Goal: Task Accomplishment & Management: Use online tool/utility

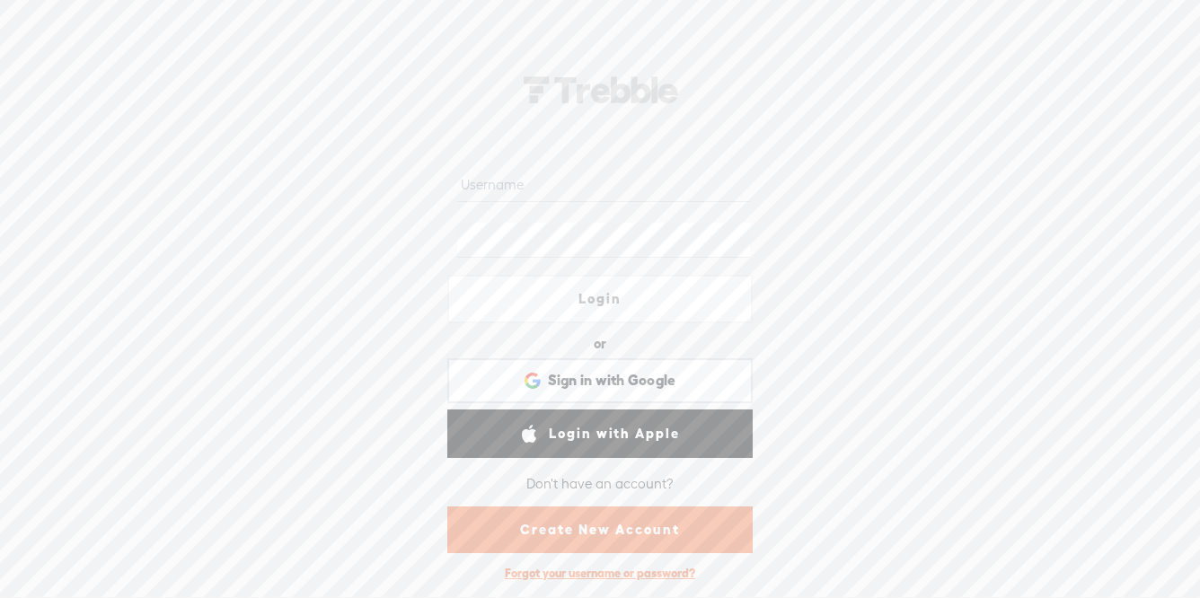
type input "lotus"
click at [636, 295] on link "Login" at bounding box center [600, 299] width 306 height 49
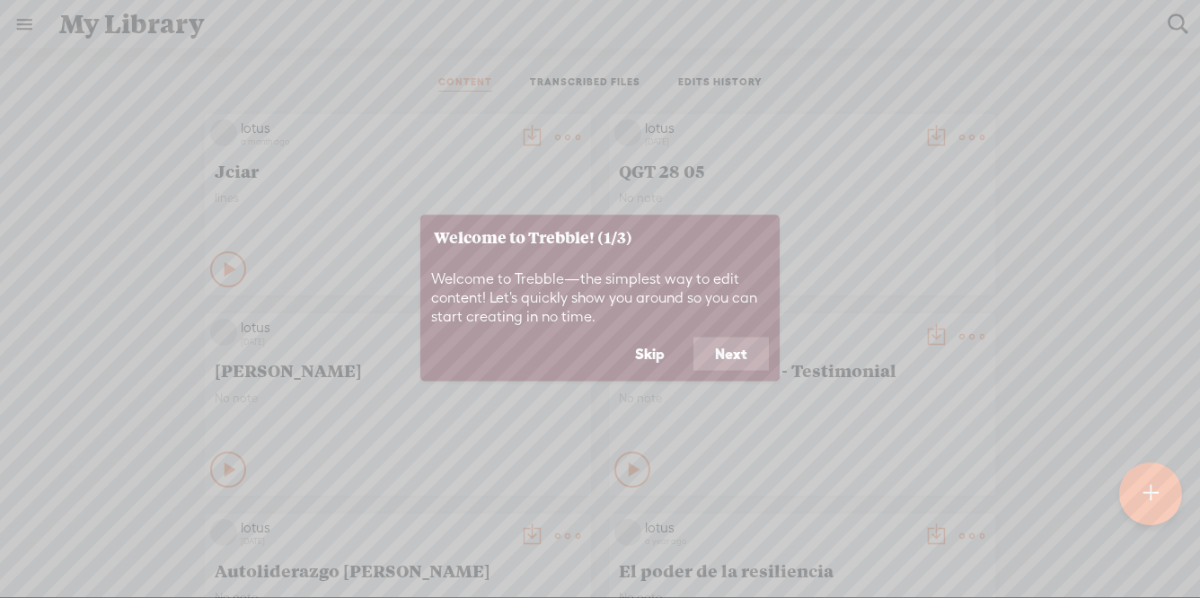
click at [713, 353] on button "Next" at bounding box center [731, 354] width 75 height 34
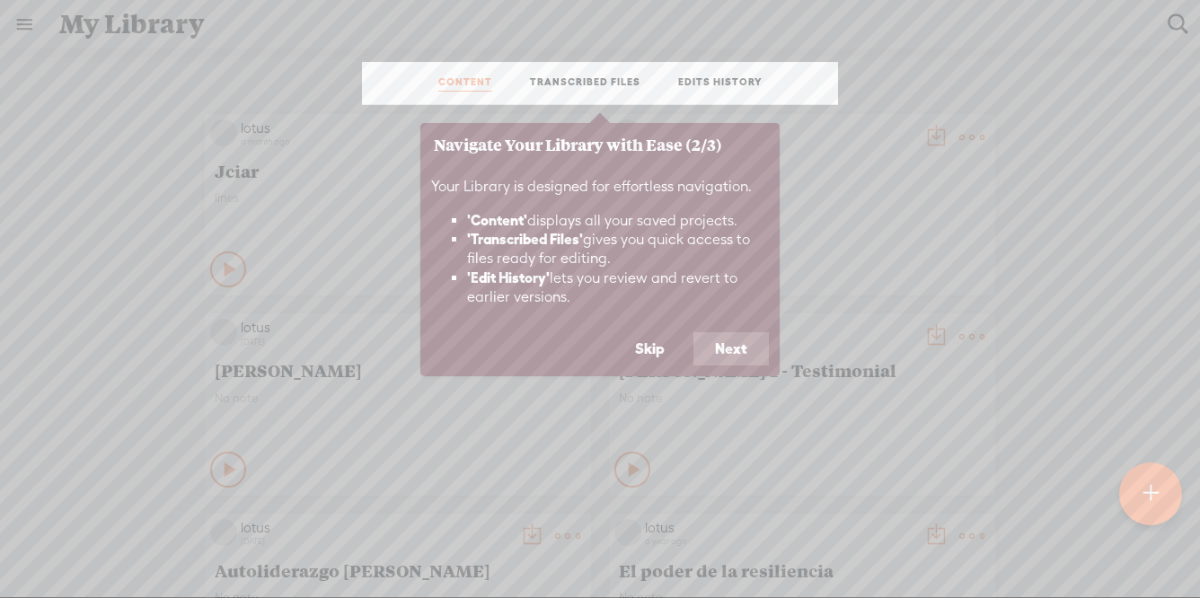
click at [721, 344] on button "Next" at bounding box center [731, 349] width 75 height 34
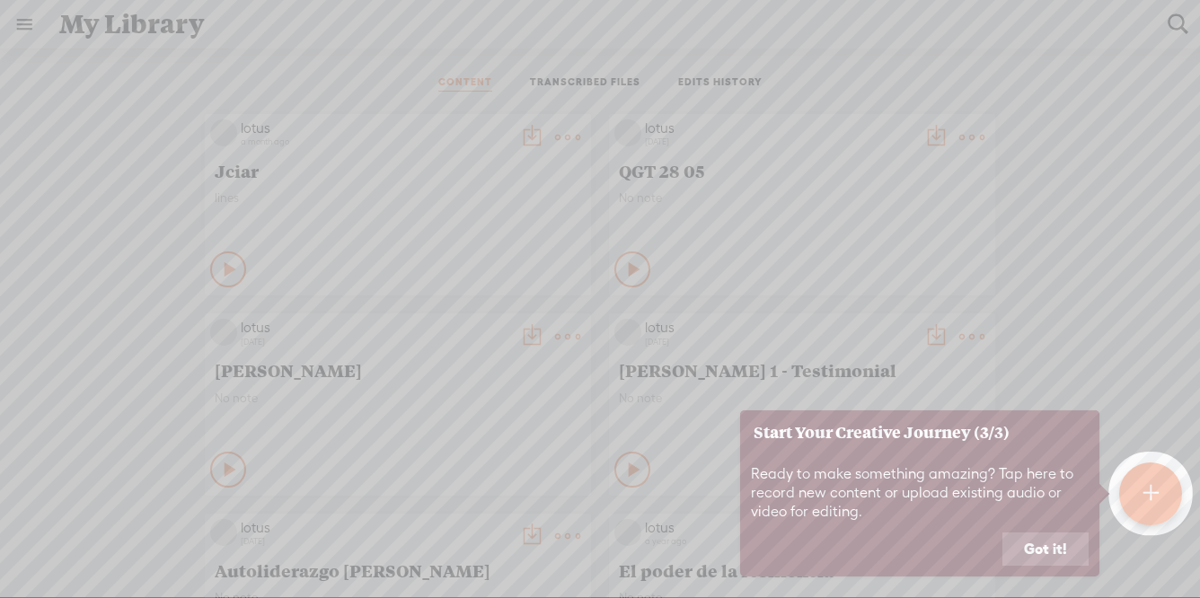
click at [1035, 544] on button "Got it!" at bounding box center [1046, 550] width 86 height 34
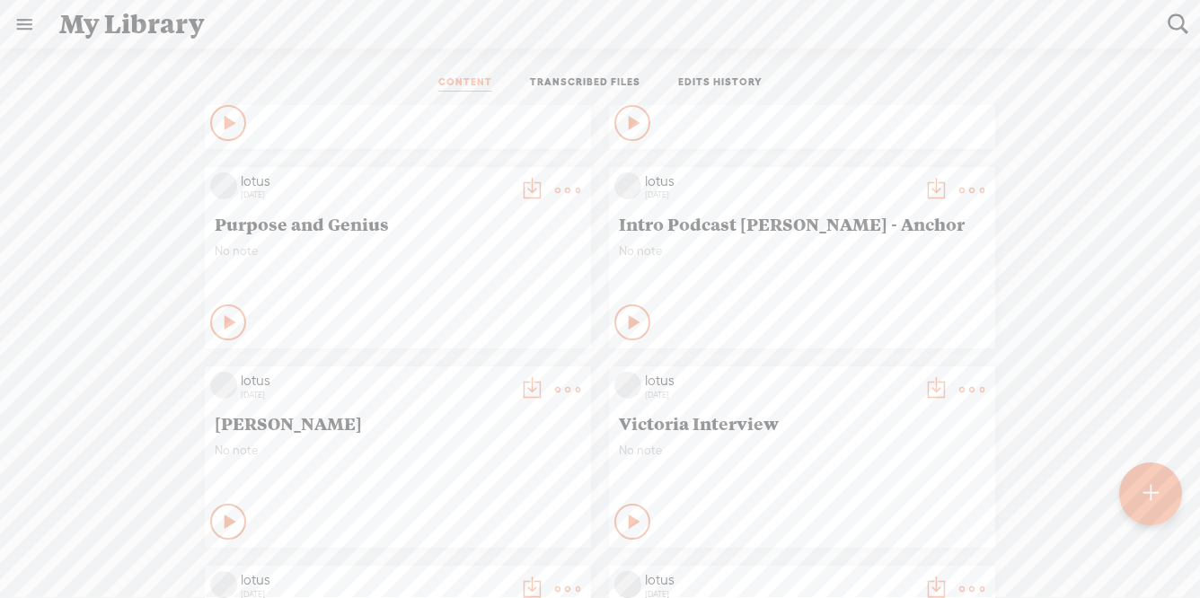
scroll to position [1281, 0]
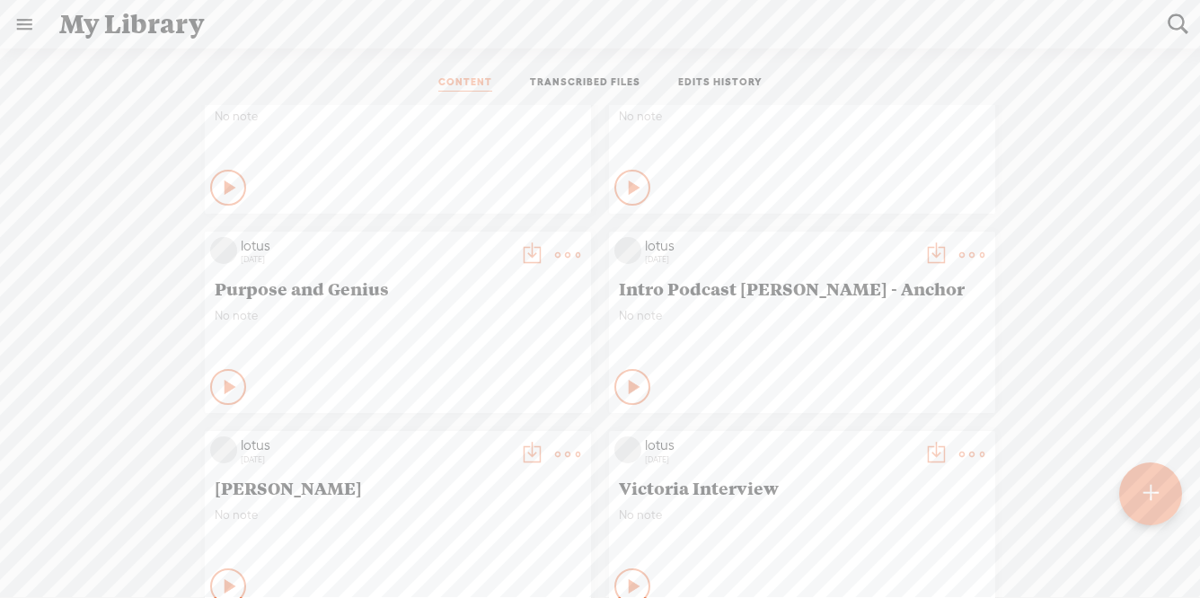
click at [1144, 485] on t at bounding box center [1151, 494] width 15 height 40
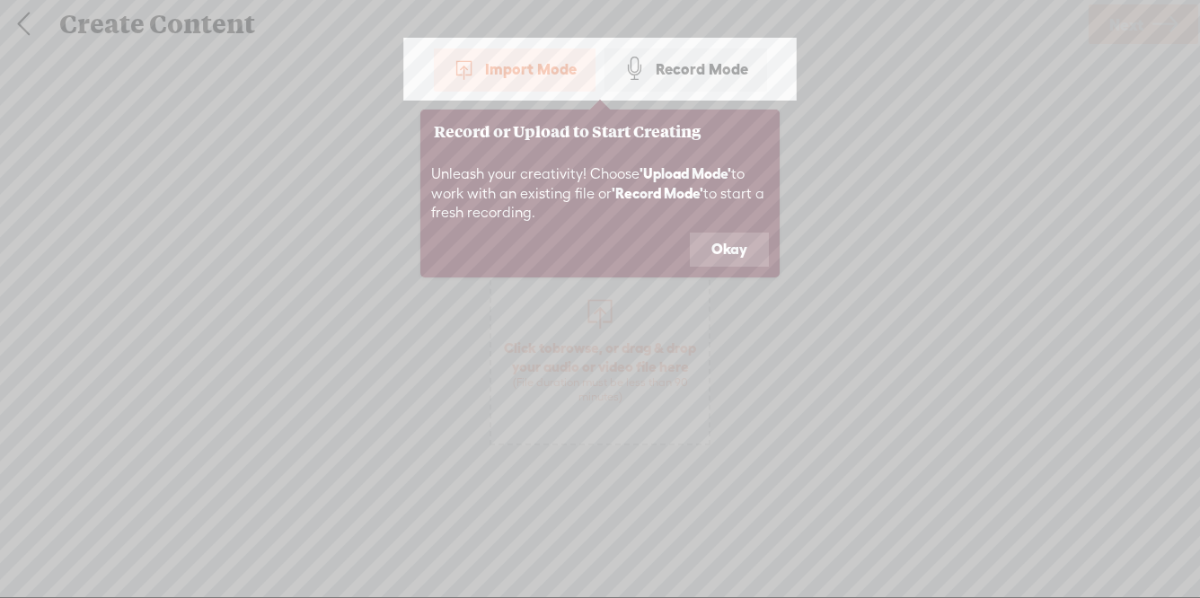
click at [532, 66] on div "Import Mode" at bounding box center [515, 69] width 162 height 45
click at [743, 251] on button "Okay" at bounding box center [729, 250] width 79 height 34
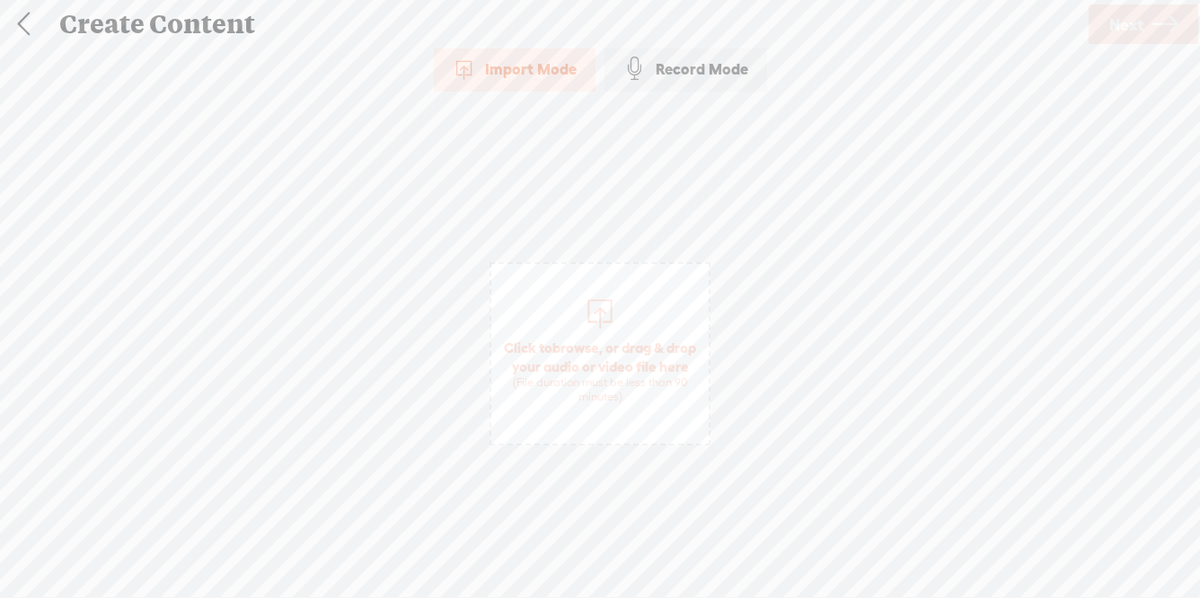
click at [530, 66] on div "Import Mode" at bounding box center [515, 69] width 162 height 45
click at [607, 368] on span "Click to browse , or drag & drop your audio or video file here (File duration m…" at bounding box center [600, 372] width 217 height 84
click at [1125, 29] on span "Next" at bounding box center [1127, 25] width 34 height 46
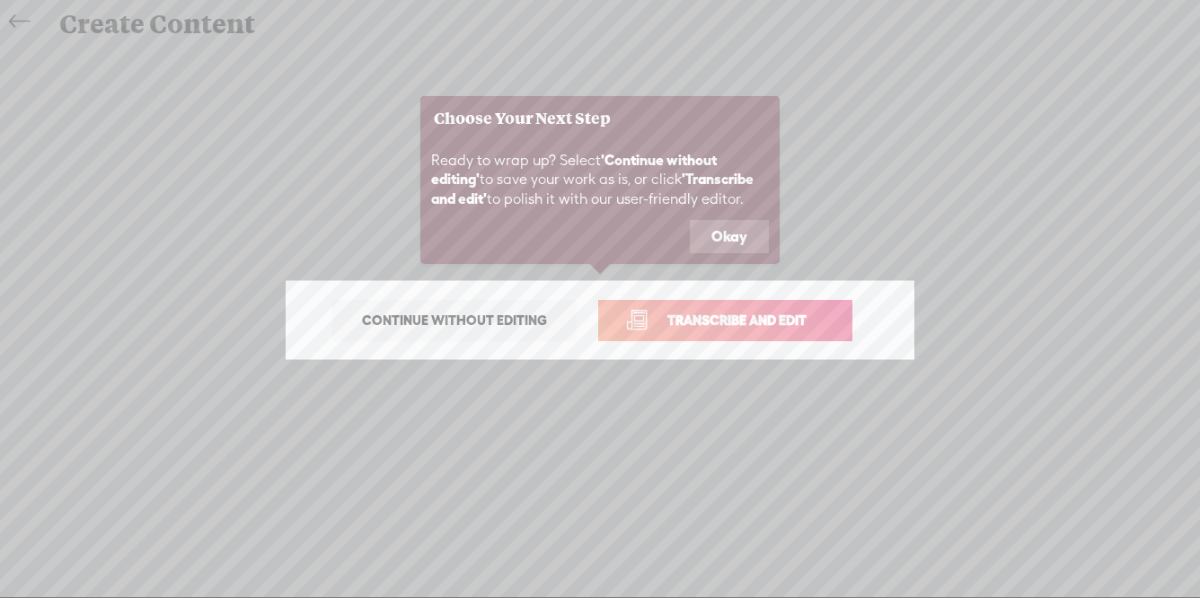
click at [733, 323] on span "Transcribe and edit" at bounding box center [737, 320] width 177 height 21
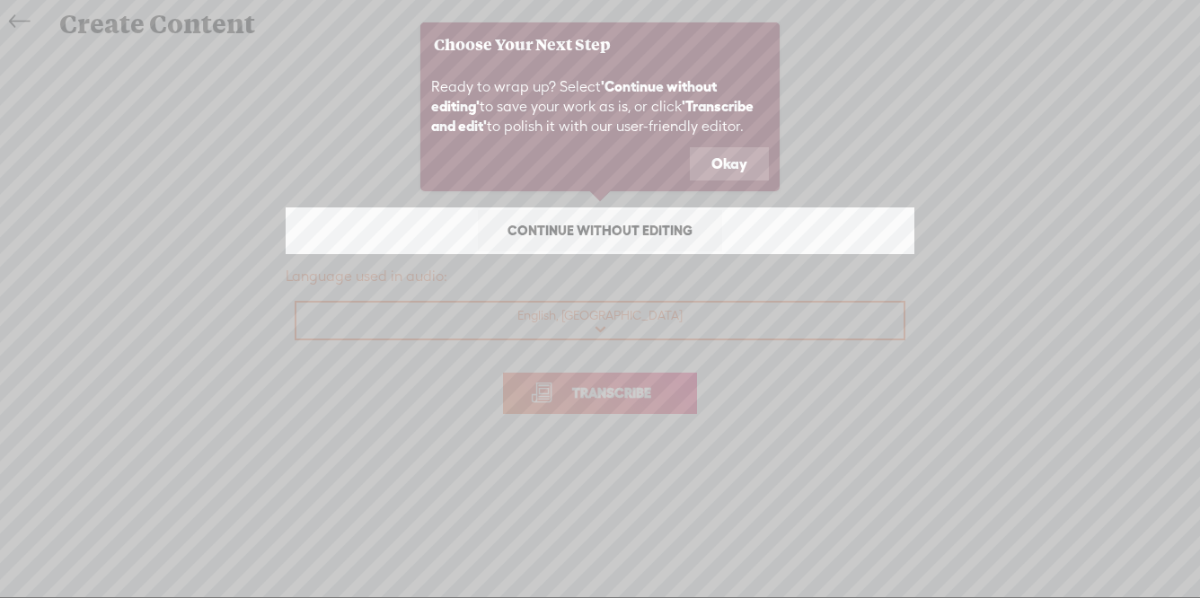
click at [739, 166] on button "Okay" at bounding box center [729, 164] width 79 height 34
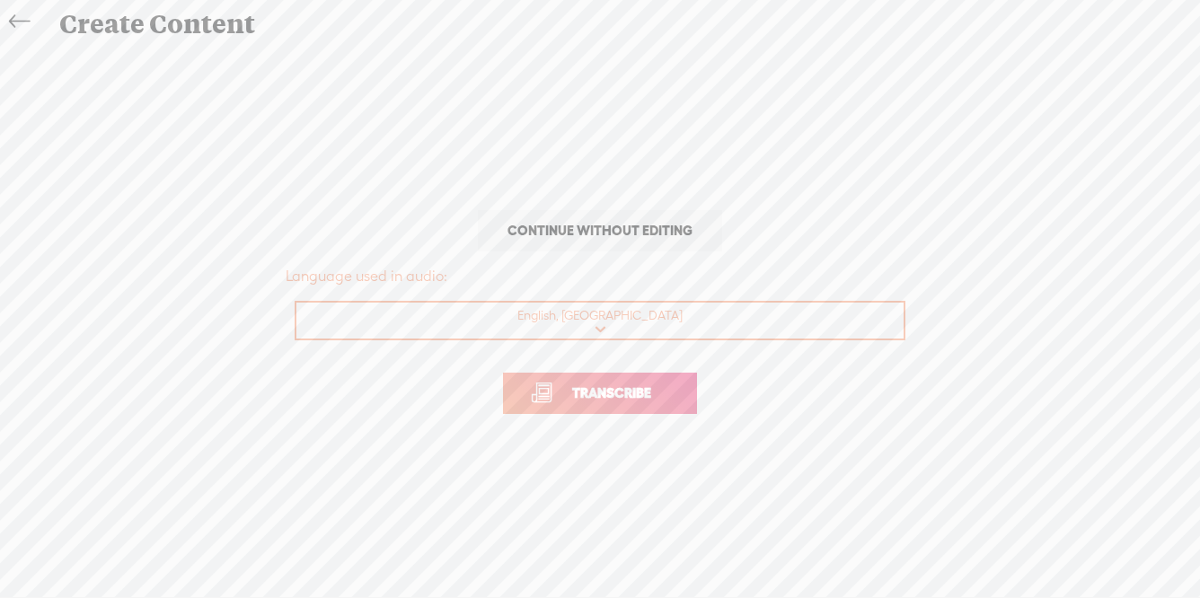
click at [616, 320] on select "Choose a language Afrikaans Albanian Amharic Arabic, Gulf Arabic, Modern Standa…" at bounding box center [601, 321] width 609 height 37
select select "fr-FR"
click at [615, 392] on span "Transcribe" at bounding box center [612, 393] width 117 height 21
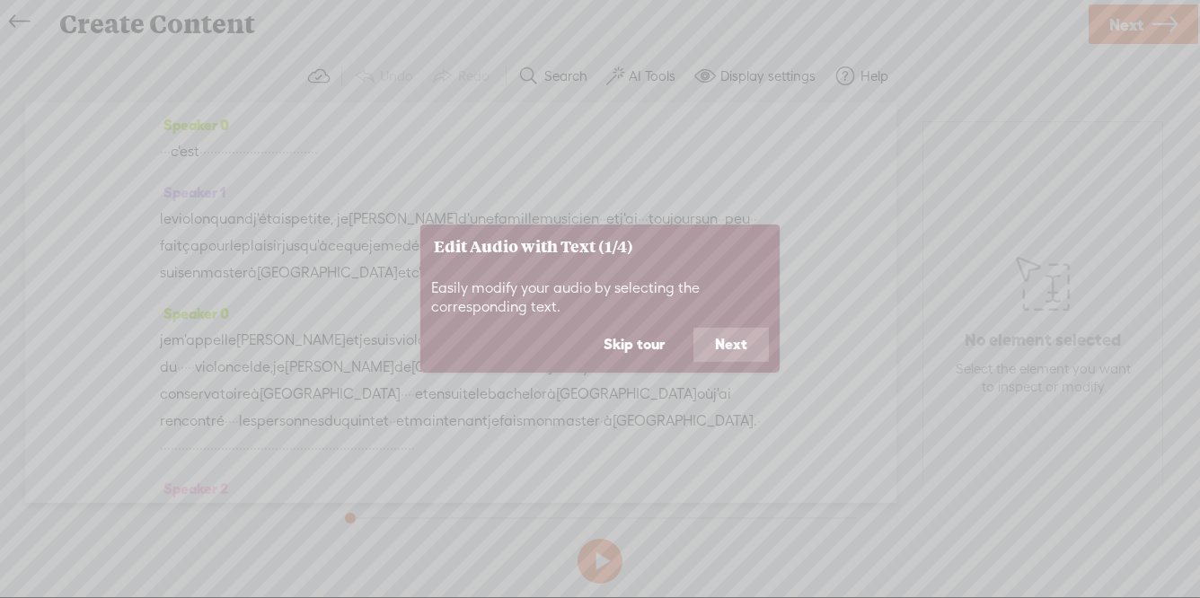
click at [723, 347] on button "Next" at bounding box center [731, 345] width 75 height 34
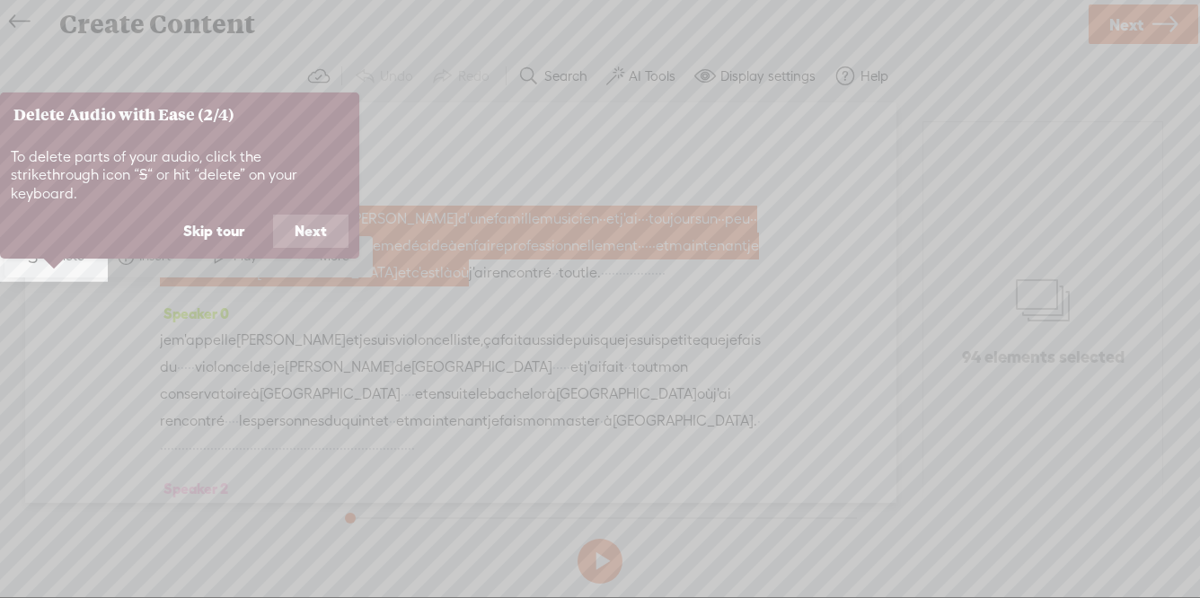
click at [306, 215] on button "Next" at bounding box center [310, 232] width 75 height 34
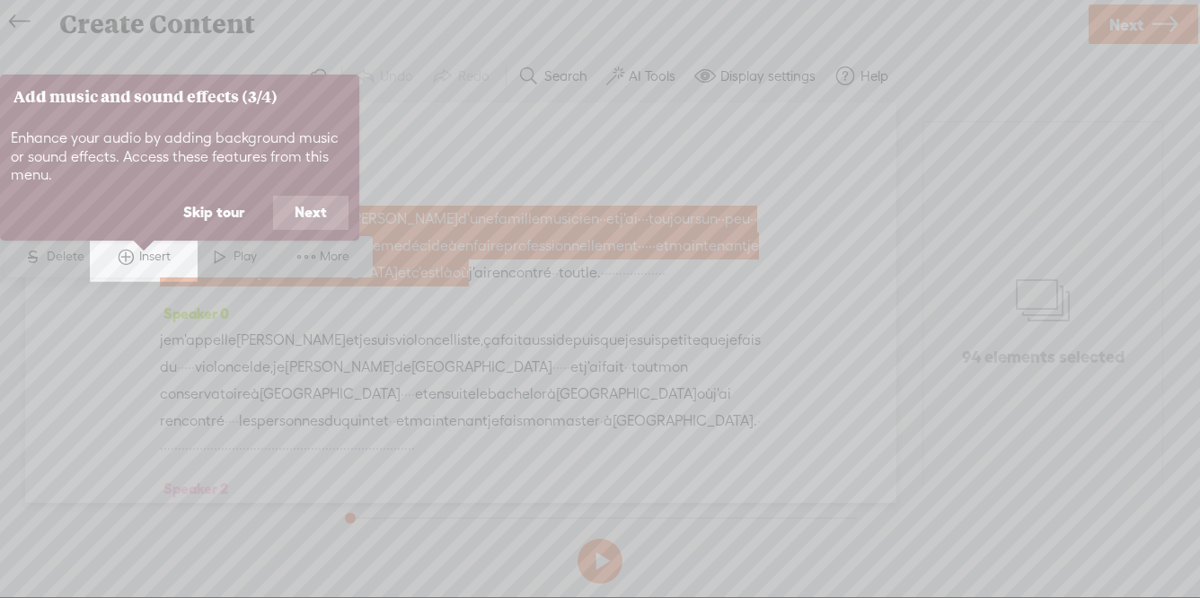
click at [306, 211] on button "Next" at bounding box center [310, 213] width 75 height 34
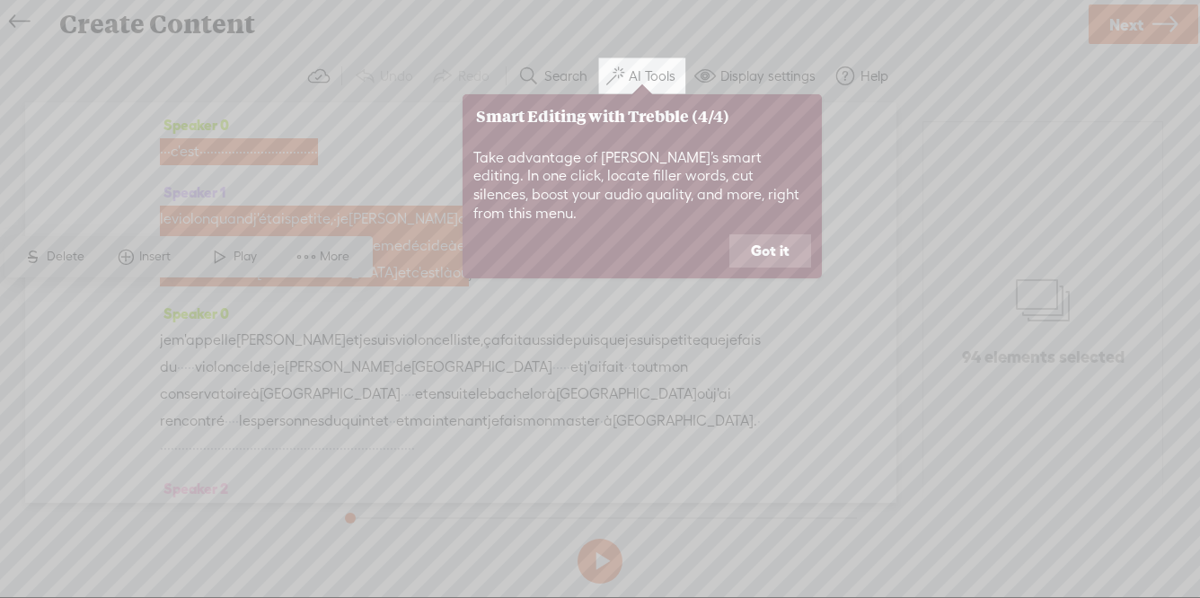
click at [773, 235] on button "Got it" at bounding box center [771, 252] width 82 height 34
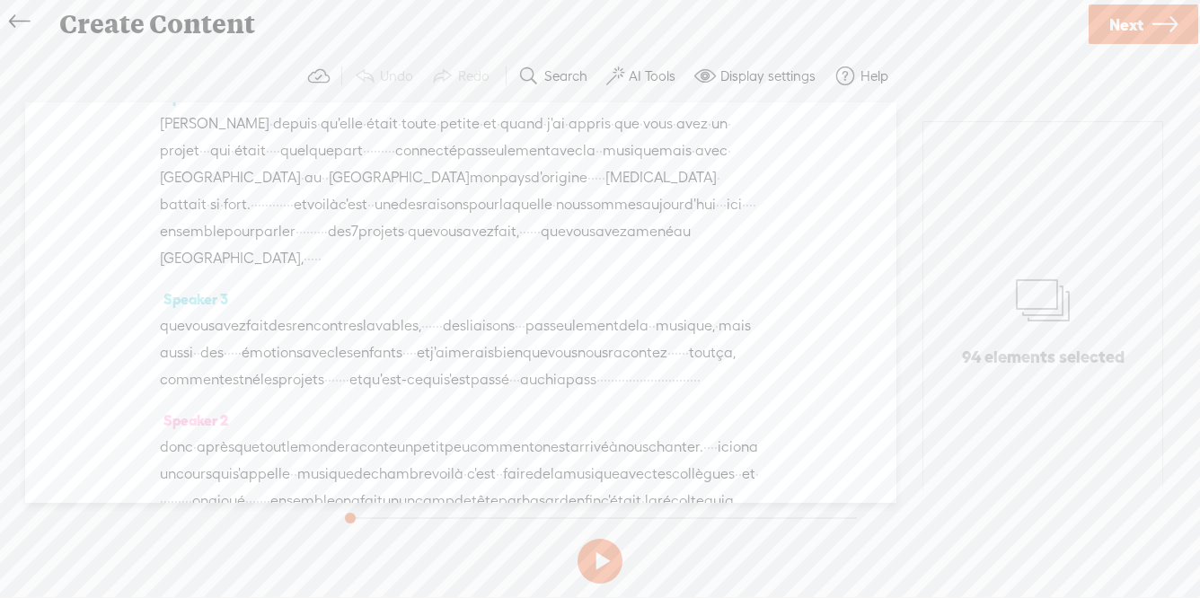
scroll to position [964, 0]
click at [606, 185] on span "[MEDICAL_DATA]" at bounding box center [661, 171] width 111 height 27
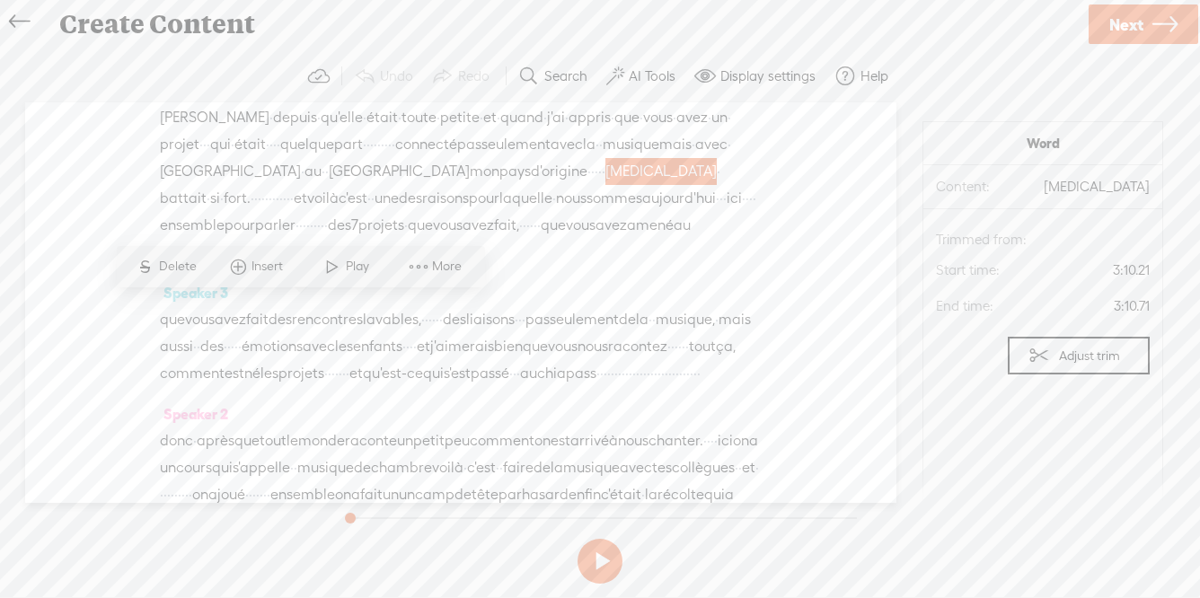
click at [606, 185] on span "[MEDICAL_DATA]" at bounding box center [661, 171] width 111 height 27
click at [424, 268] on span at bounding box center [418, 267] width 27 height 32
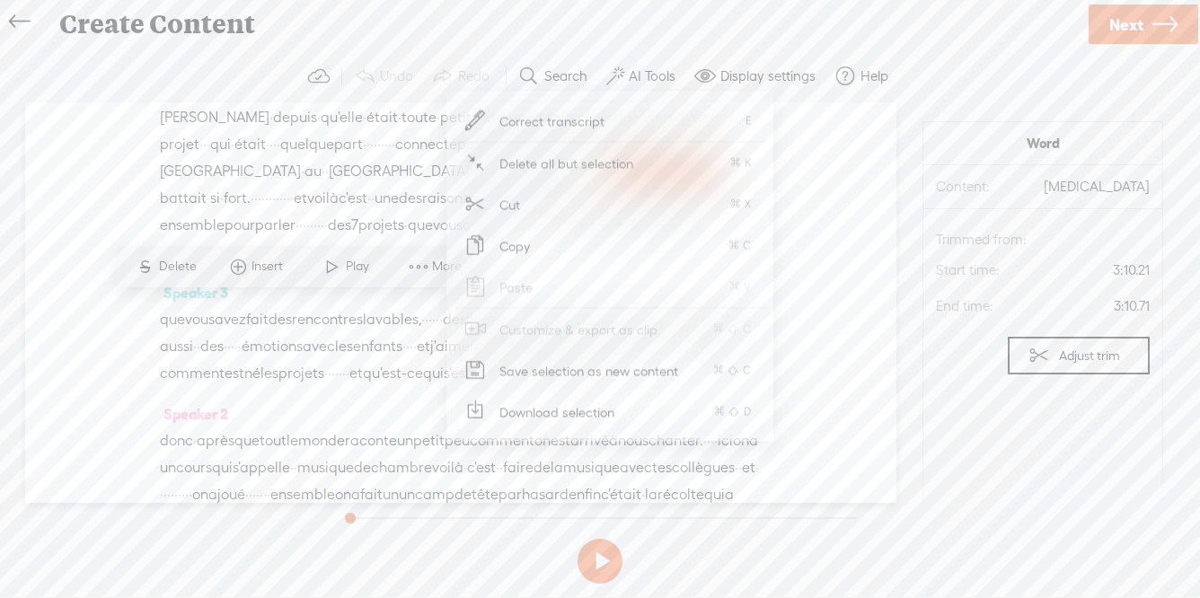
click at [573, 115] on span "Correct transcript" at bounding box center [553, 121] width 176 height 40
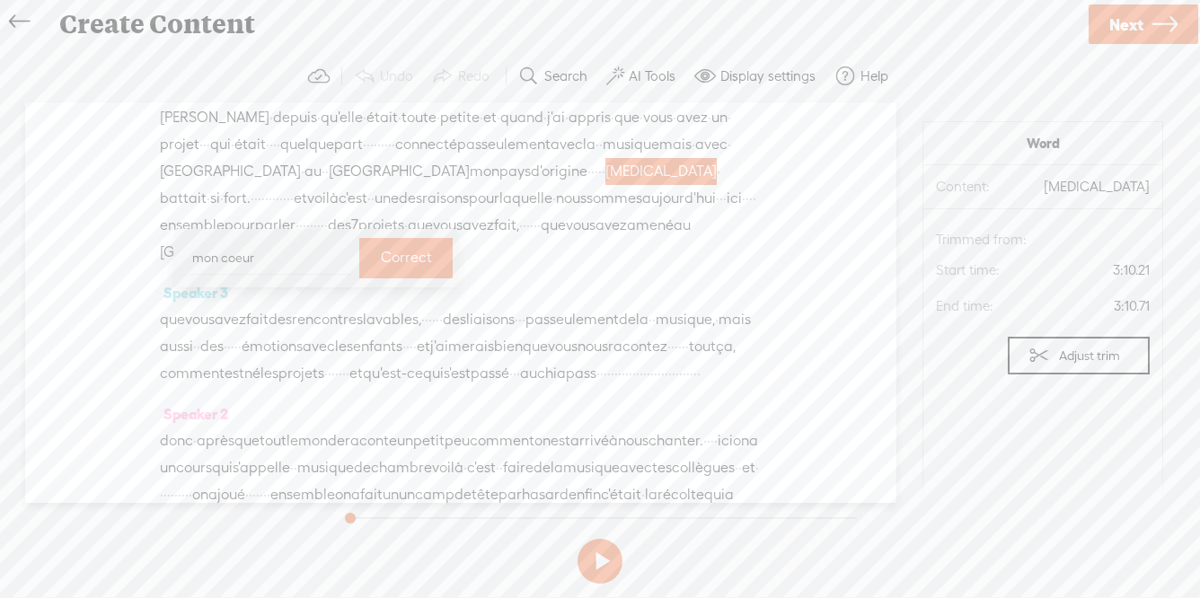
type input "mon coeur"
click at [381, 261] on label "Correct" at bounding box center [406, 258] width 51 height 37
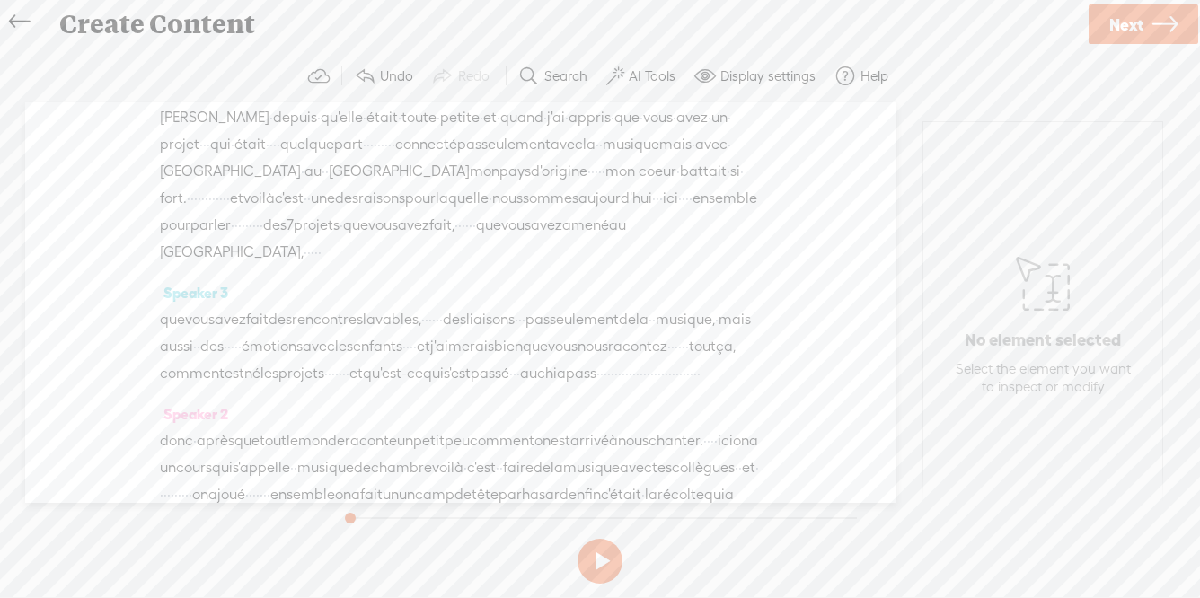
click at [294, 239] on span "7" at bounding box center [290, 225] width 7 height 27
click at [471, 318] on span "More" at bounding box center [485, 321] width 34 height 18
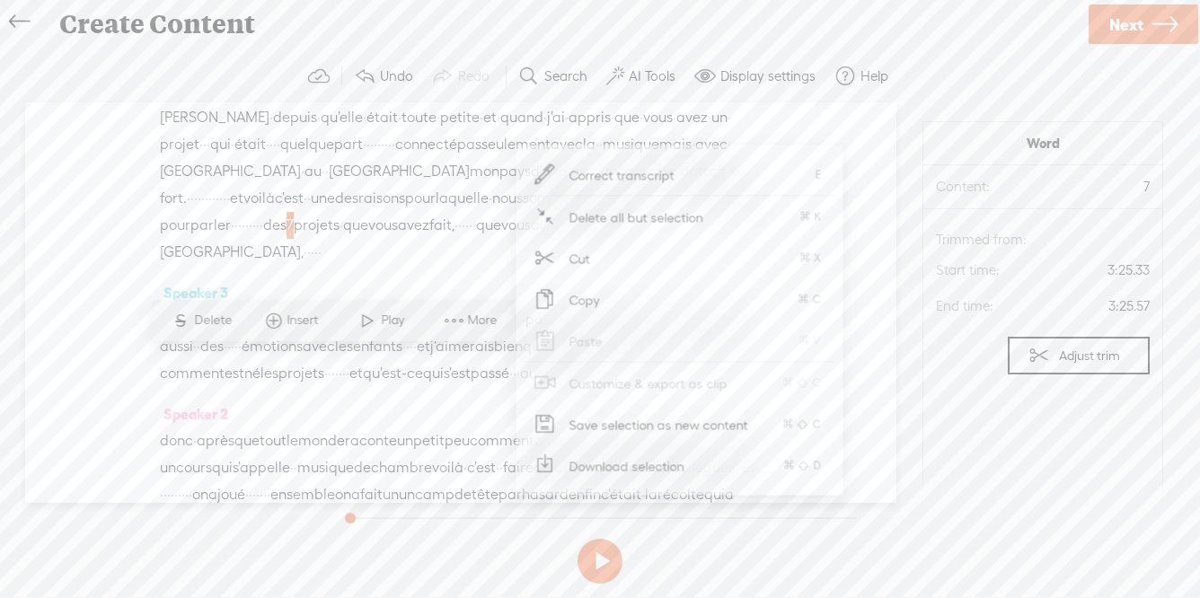
click at [598, 173] on span "Correct transcript" at bounding box center [623, 175] width 176 height 40
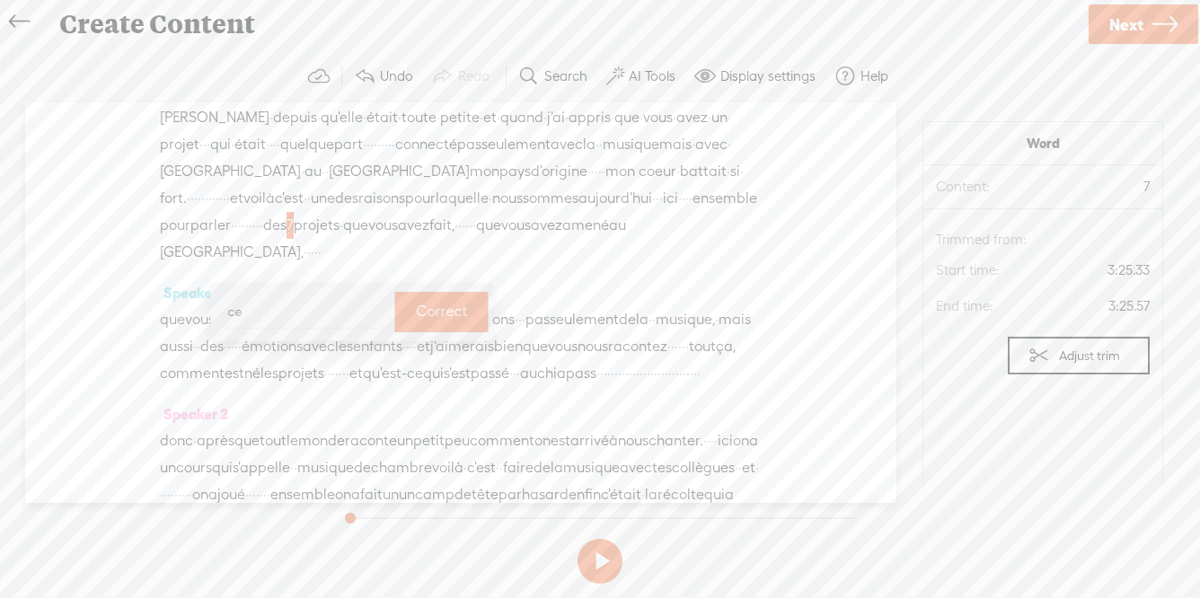
type input "ce"
click at [441, 266] on div "[PERSON_NAME] · depuis · qu'elle · était · toute · petite · et · quand · j'ai ·…" at bounding box center [461, 185] width 602 height 162
click at [431, 313] on label "Correct" at bounding box center [441, 312] width 51 height 37
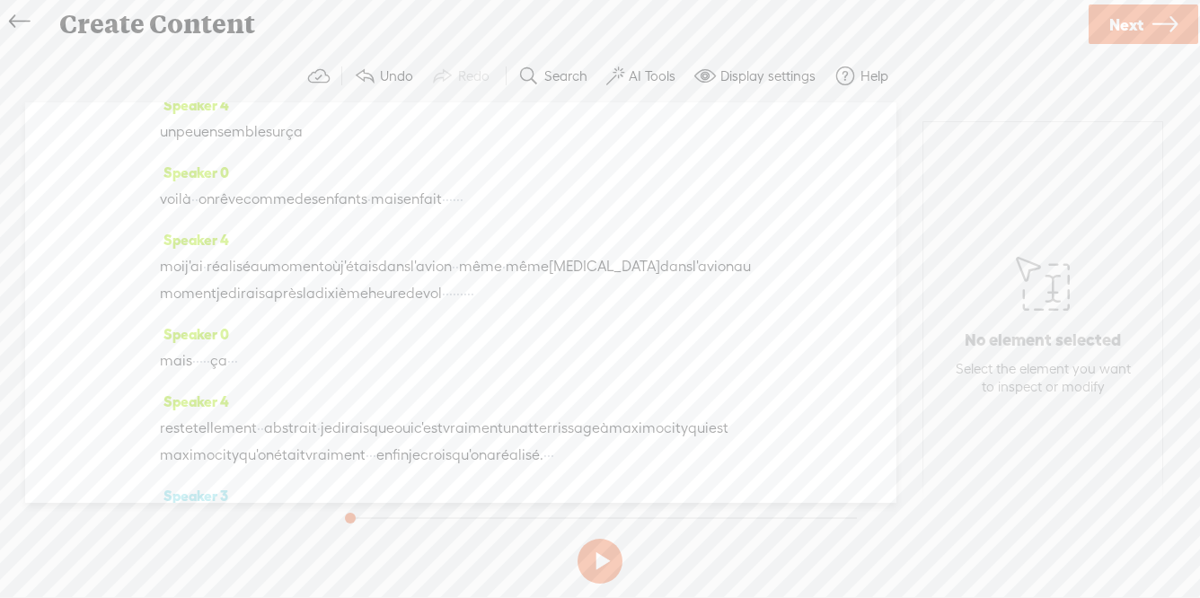
scroll to position [3150, 0]
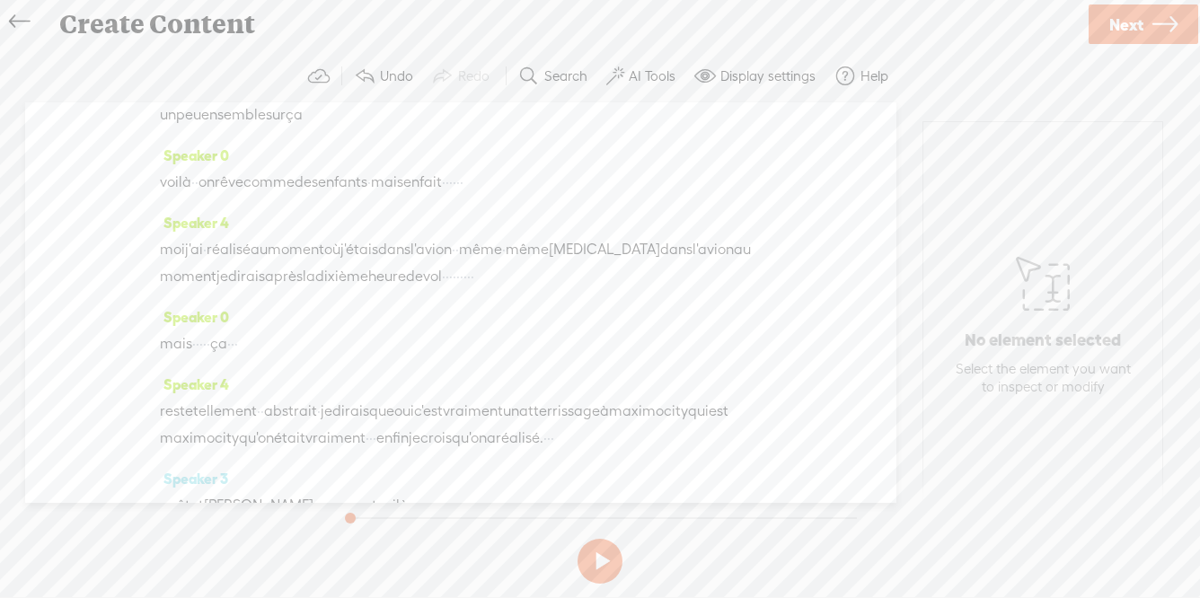
click at [1119, 23] on span "Next" at bounding box center [1127, 25] width 34 height 46
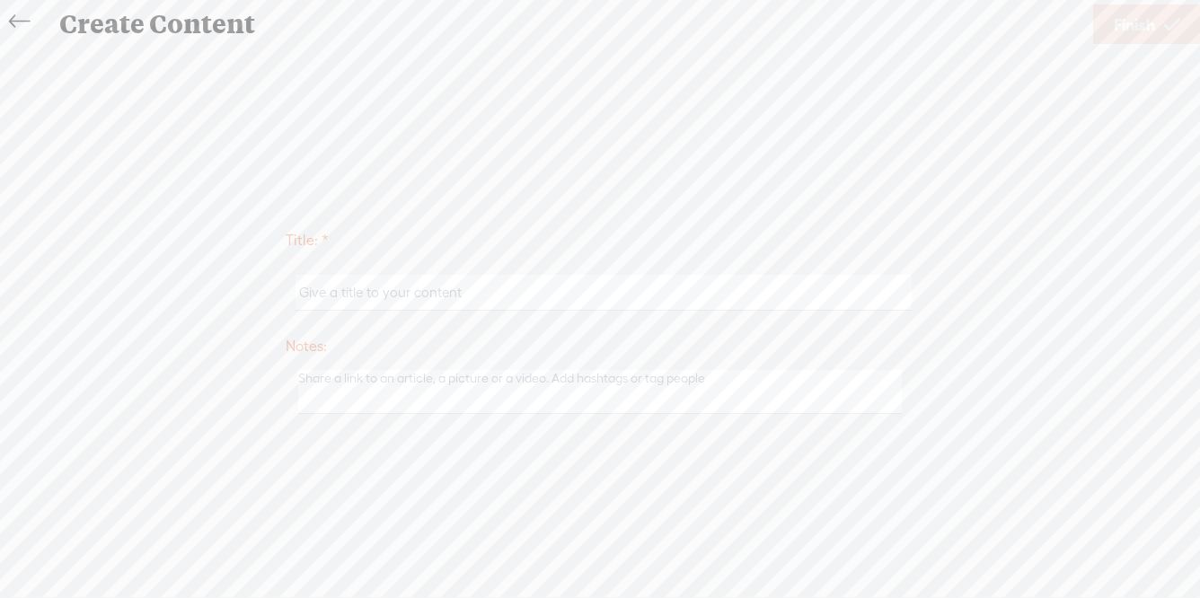
click at [789, 294] on input "text" at bounding box center [604, 292] width 616 height 35
type input "ACorda"
click at [1140, 29] on span "Finish" at bounding box center [1134, 25] width 41 height 46
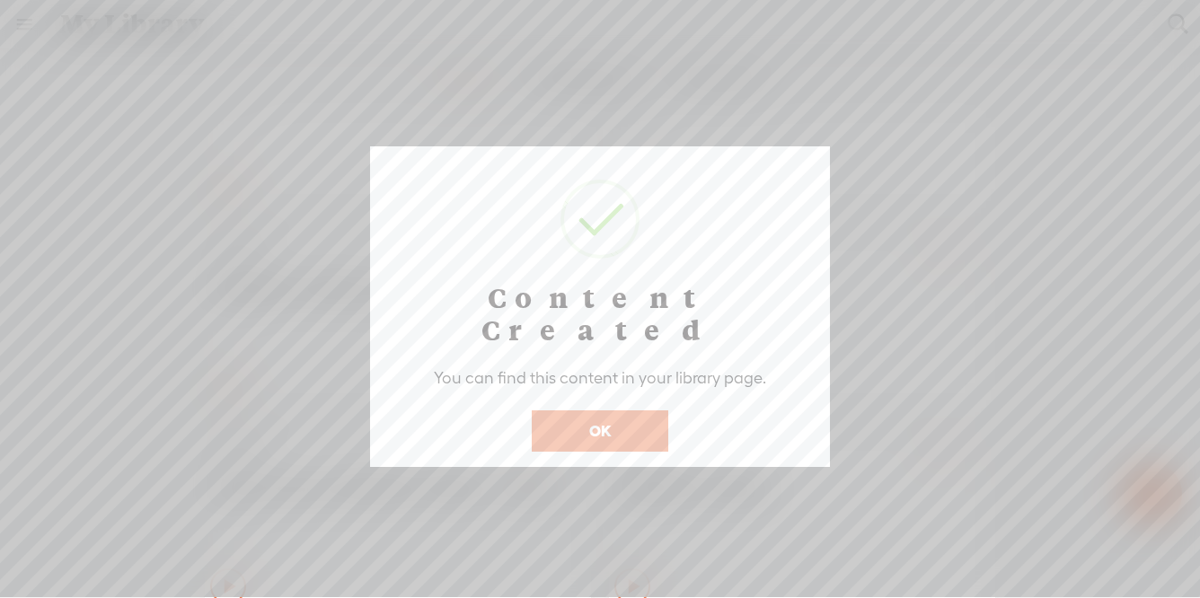
click at [599, 411] on button "OK" at bounding box center [600, 431] width 137 height 41
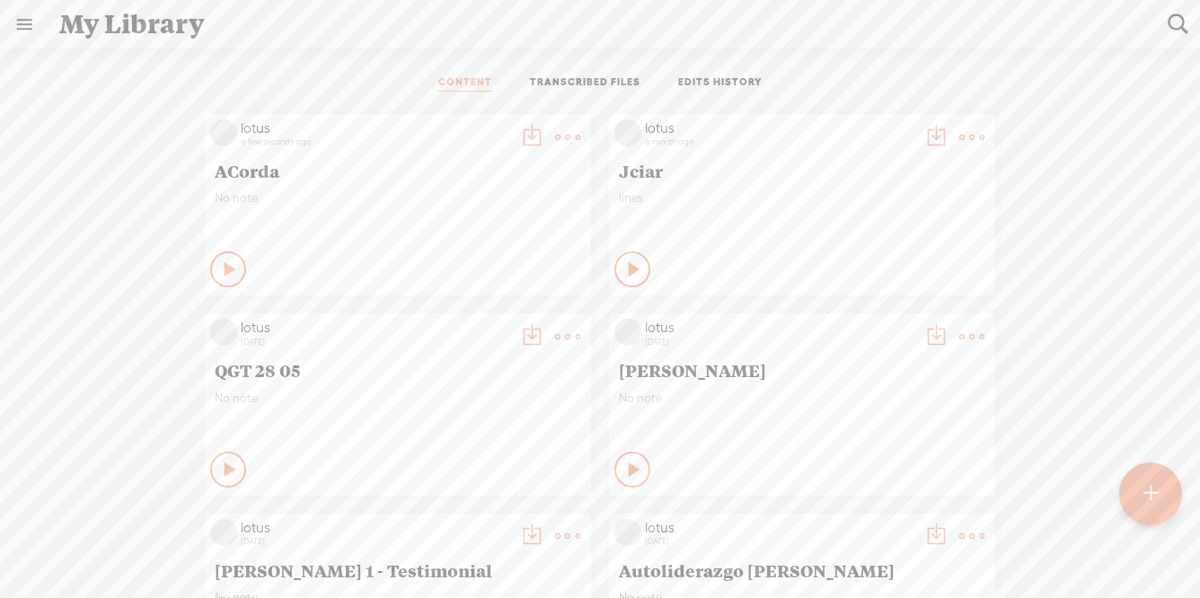
click at [527, 134] on t at bounding box center [531, 137] width 25 height 25
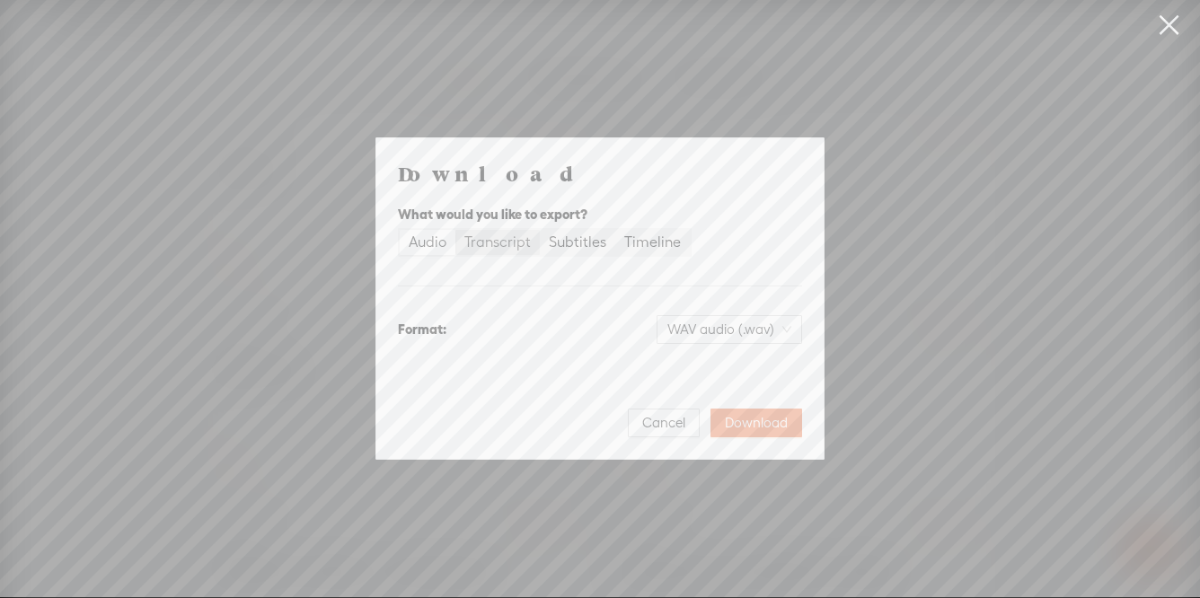
click at [501, 244] on div "Transcript" at bounding box center [498, 242] width 66 height 25
click at [456, 230] on input "Transcript" at bounding box center [456, 230] width 0 height 0
click at [427, 246] on div "Audio" at bounding box center [428, 242] width 38 height 25
click at [400, 230] on input "Audio" at bounding box center [400, 230] width 0 height 0
click at [495, 241] on div "Transcript" at bounding box center [498, 242] width 66 height 25
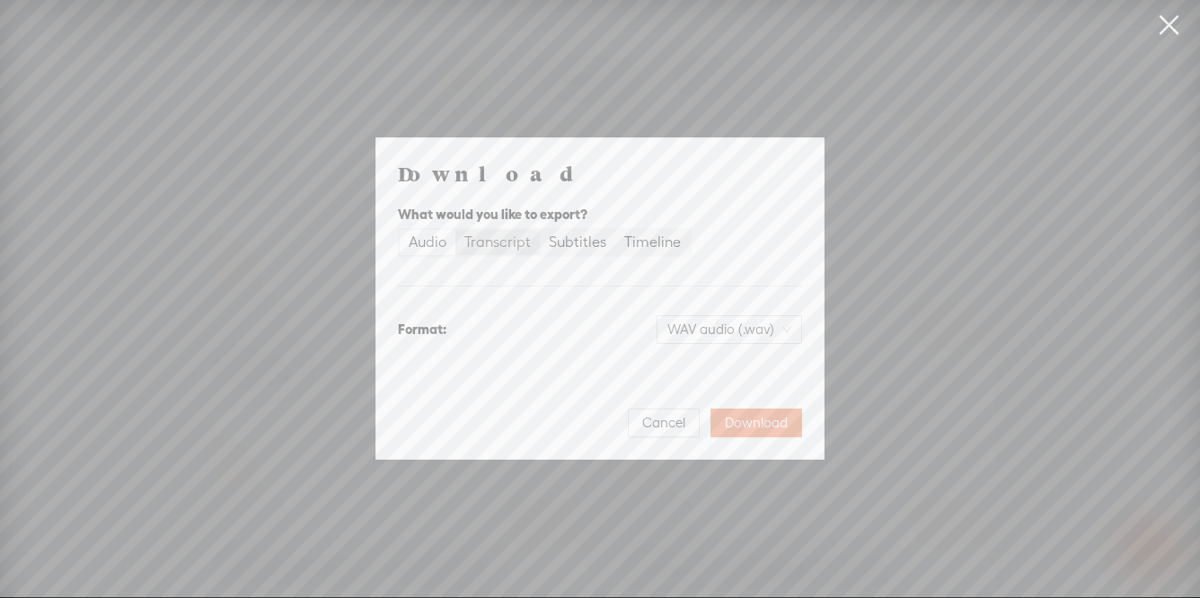
click at [456, 230] on input "Transcript" at bounding box center [456, 230] width 0 height 0
click at [740, 427] on span "Download" at bounding box center [756, 423] width 63 height 18
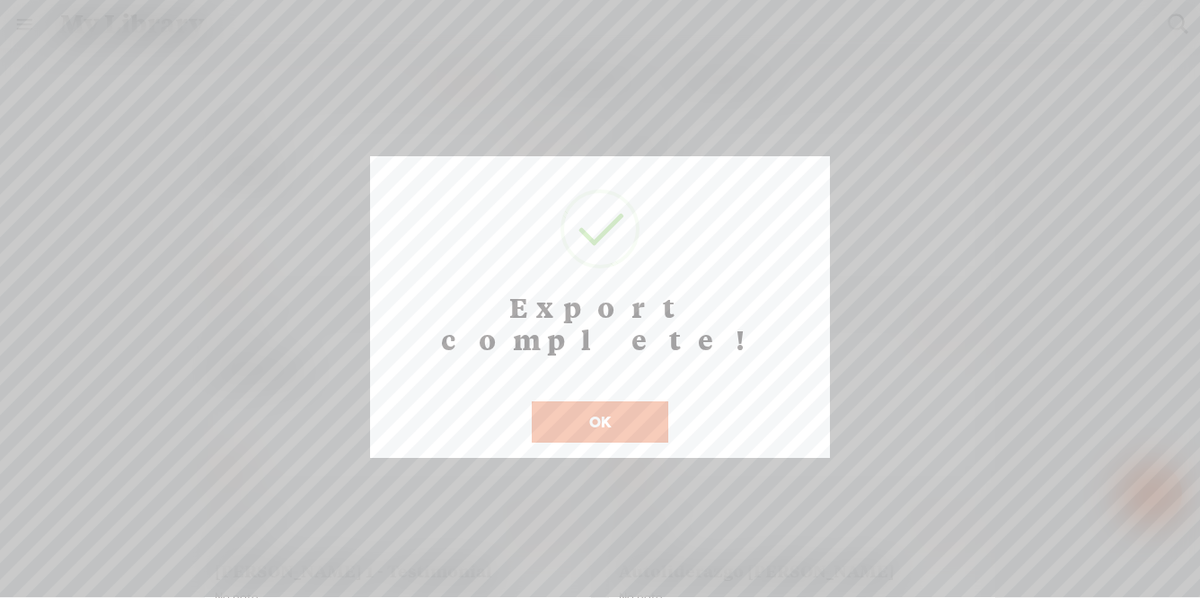
click at [651, 403] on button "OK" at bounding box center [600, 422] width 137 height 41
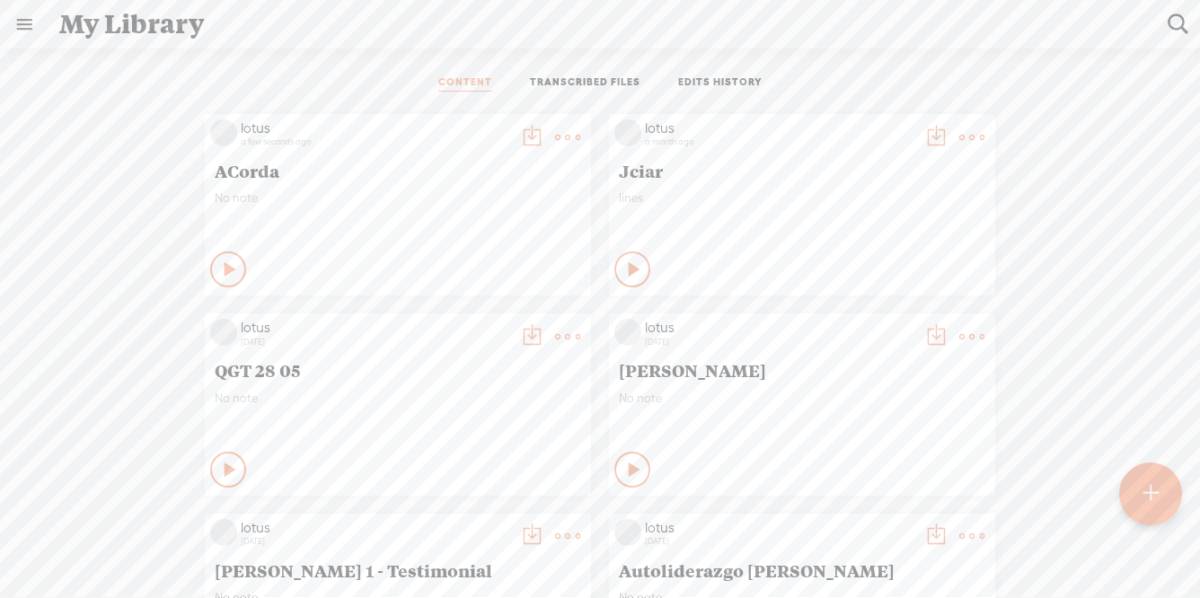
click at [519, 133] on t at bounding box center [531, 137] width 25 height 25
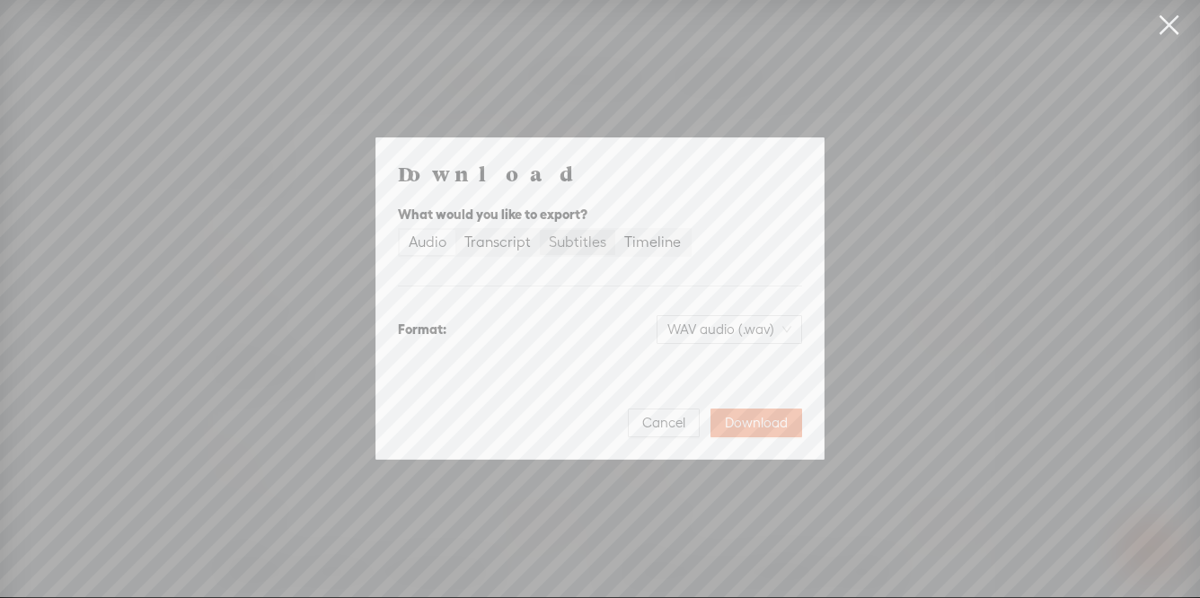
click at [566, 243] on div "Subtitles" at bounding box center [578, 242] width 58 height 25
click at [540, 230] on input "Subtitles" at bounding box center [540, 230] width 0 height 0
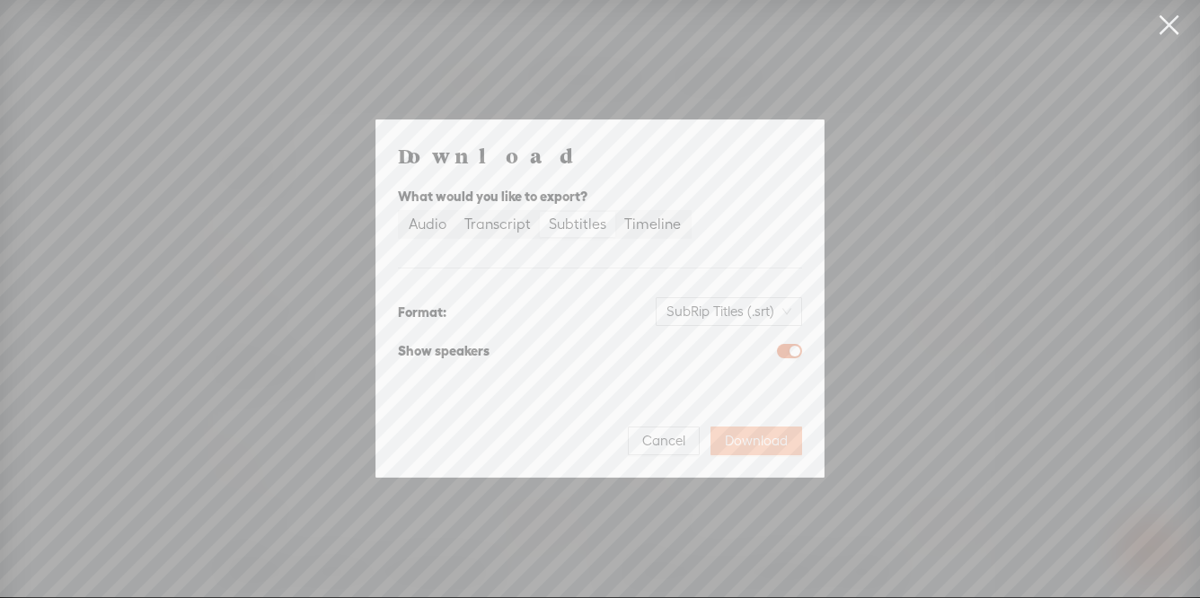
click at [751, 440] on span "Download" at bounding box center [756, 441] width 63 height 18
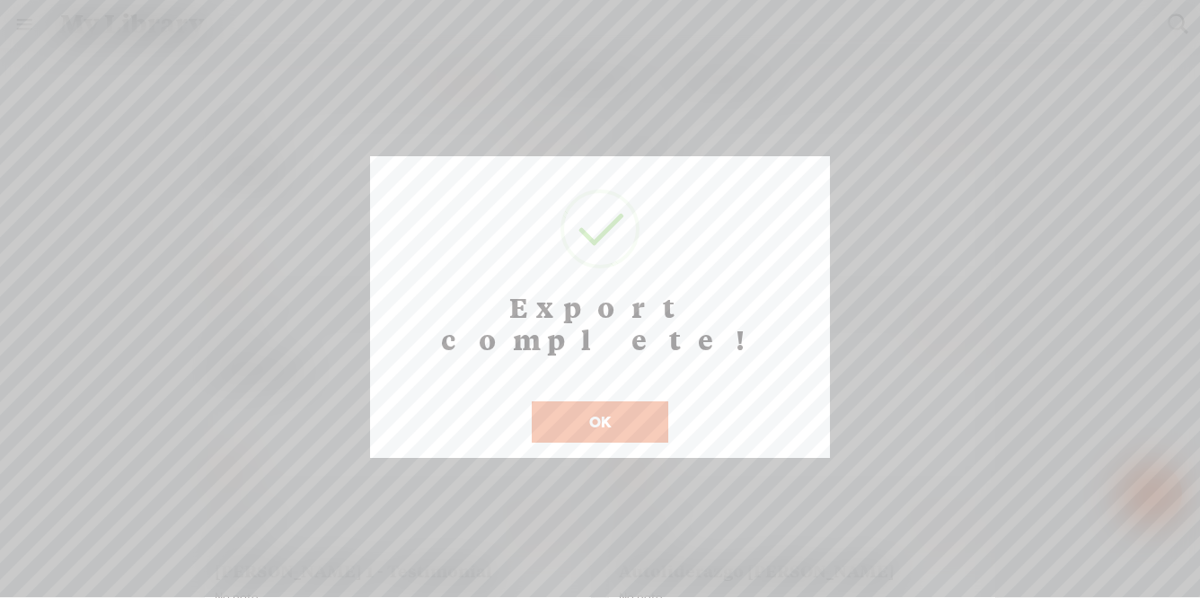
click at [635, 402] on button "OK" at bounding box center [600, 422] width 137 height 41
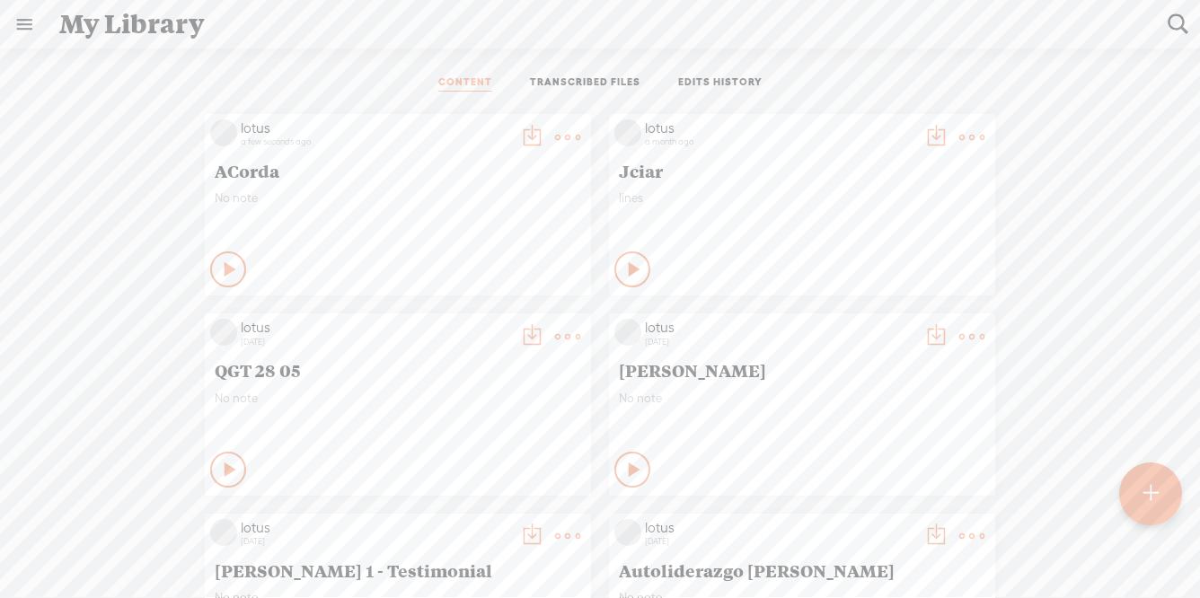
click at [525, 137] on t at bounding box center [531, 137] width 25 height 25
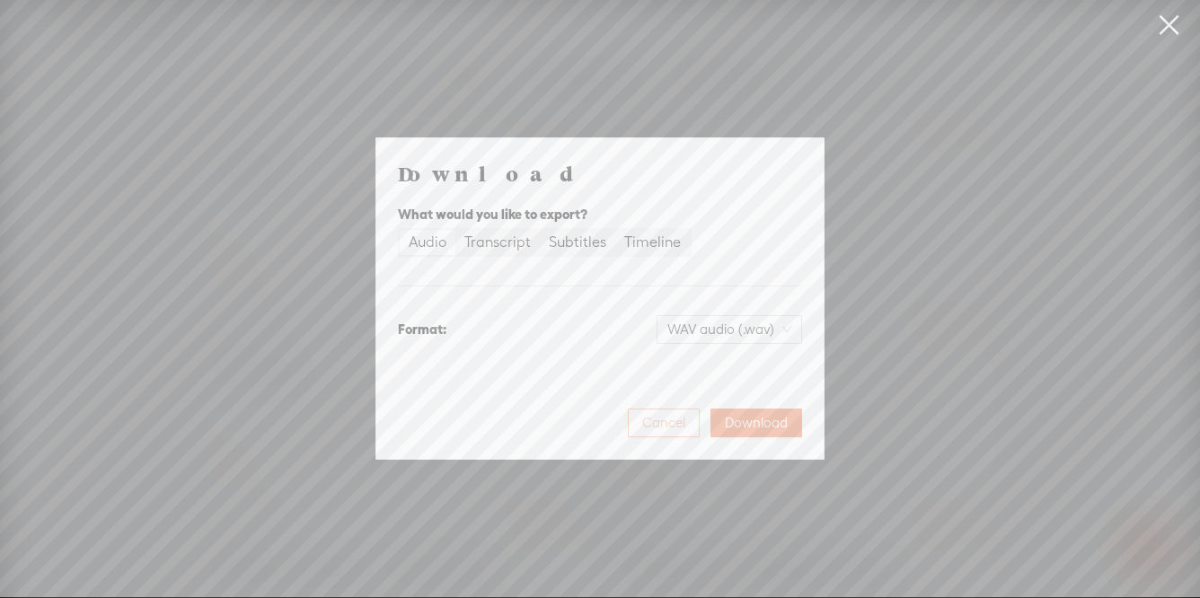
click at [673, 419] on span "Cancel" at bounding box center [663, 423] width 43 height 18
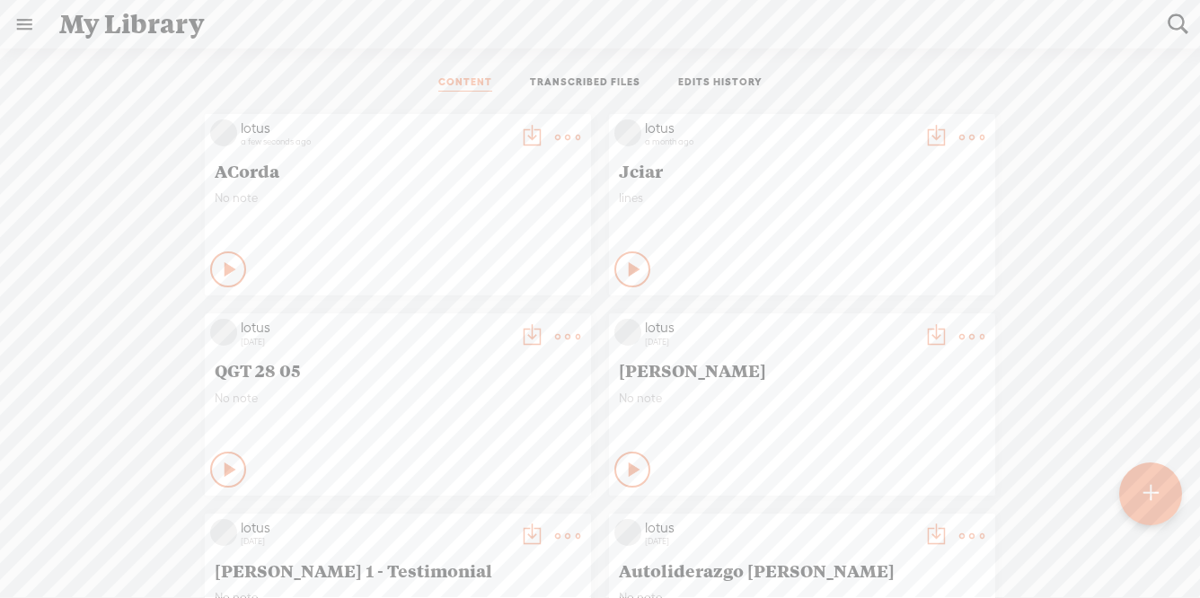
click at [229, 268] on icon at bounding box center [231, 270] width 18 height 18
click at [568, 133] on t at bounding box center [567, 137] width 25 height 25
click at [322, 185] on div "lotus a few seconds ago [GEOGRAPHIC_DATA] No note Stop Content" at bounding box center [398, 205] width 386 height 182
click at [527, 133] on t at bounding box center [531, 137] width 25 height 25
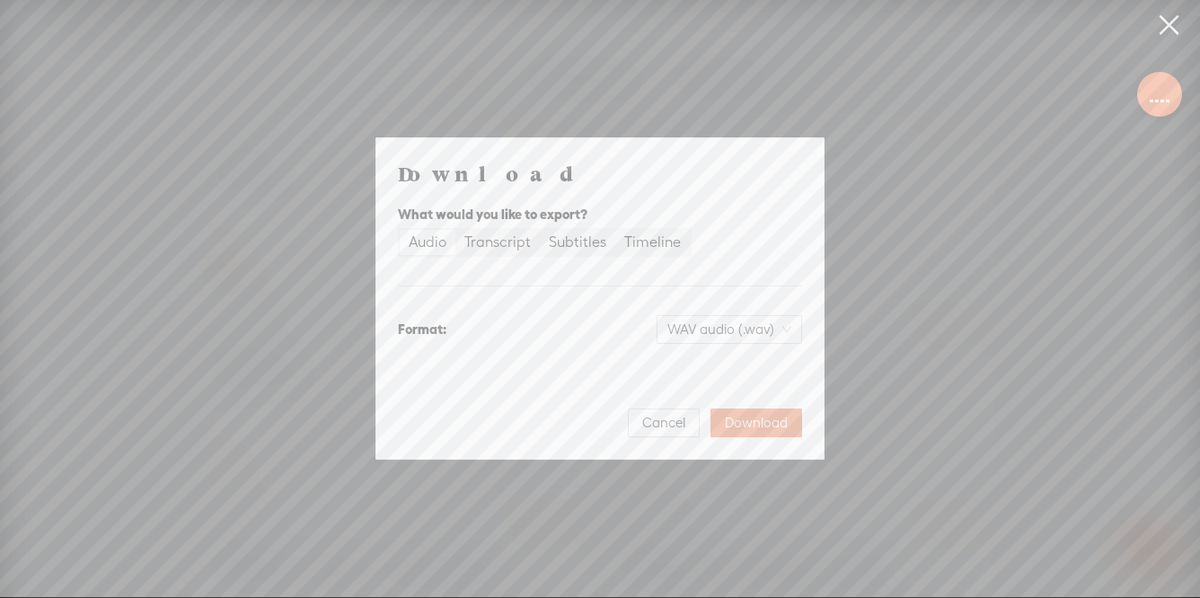
click at [433, 241] on div "Audio" at bounding box center [428, 242] width 38 height 25
click at [400, 230] on input "Audio" at bounding box center [400, 230] width 0 height 0
click at [751, 428] on span "Download" at bounding box center [756, 423] width 63 height 18
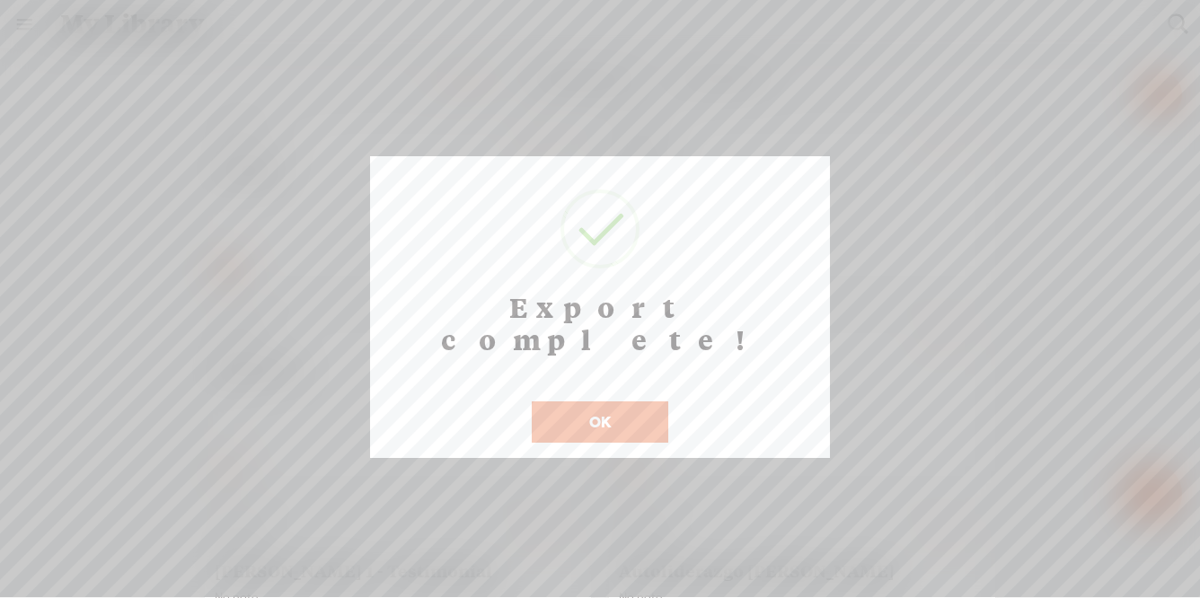
click at [568, 402] on button "OK" at bounding box center [600, 422] width 137 height 41
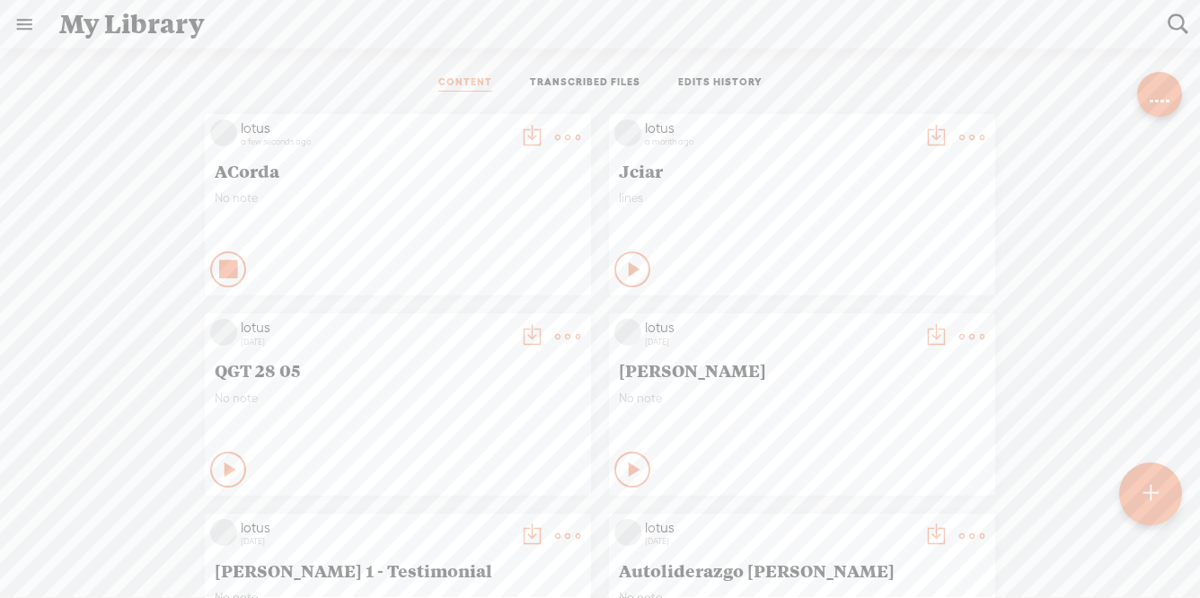
click at [220, 265] on icon at bounding box center [229, 270] width 18 height 18
click at [222, 270] on icon at bounding box center [231, 270] width 18 height 18
click at [224, 271] on icon at bounding box center [229, 270] width 18 height 18
